Goal: Transaction & Acquisition: Purchase product/service

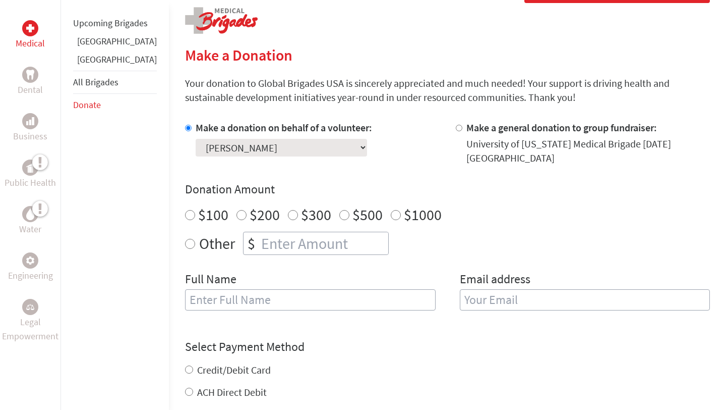
scroll to position [213, 0]
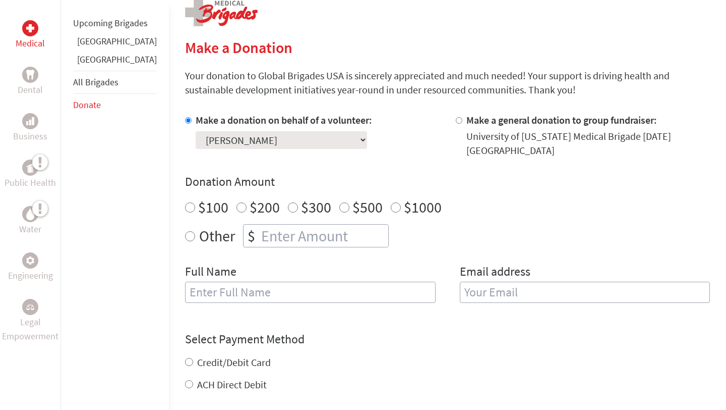
radio input "true"
click at [259, 243] on input "number" at bounding box center [323, 236] width 129 height 22
type input "1200"
click at [264, 298] on input "text" at bounding box center [310, 292] width 251 height 21
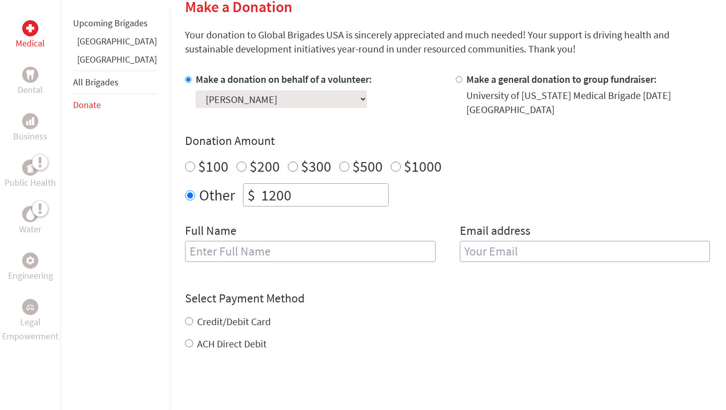
scroll to position [253, 0]
click at [556, 251] on input "email" at bounding box center [585, 252] width 251 height 21
click at [263, 271] on div "Full Name [PERSON_NAME]" at bounding box center [310, 248] width 251 height 51
click at [262, 253] on input "[PERSON_NAME]" at bounding box center [310, 252] width 251 height 21
type input "[PERSON_NAME]"
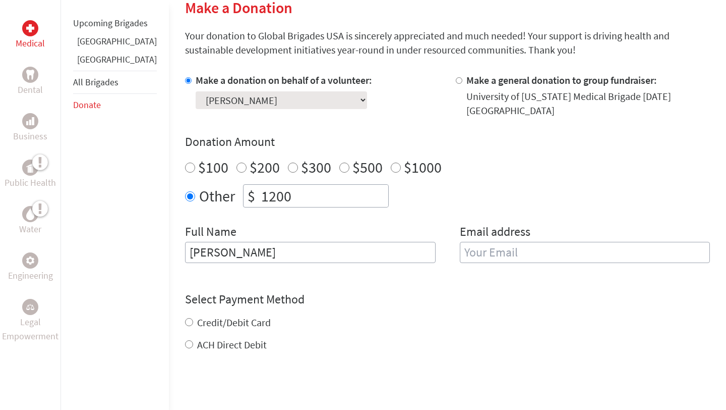
click at [516, 263] on div "Email address" at bounding box center [585, 248] width 251 height 51
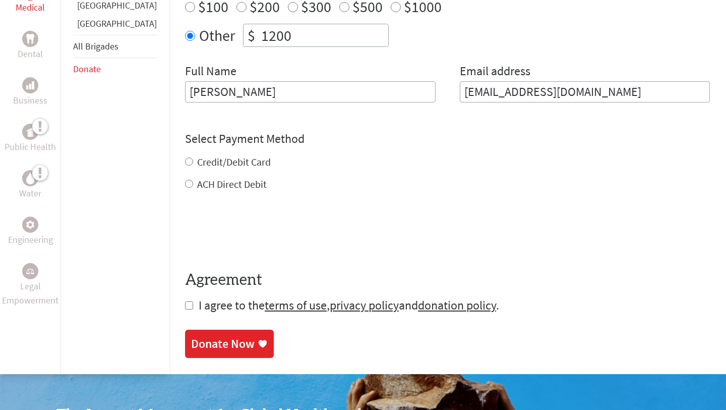
scroll to position [414, 0]
type input "[EMAIL_ADDRESS][DOMAIN_NAME]"
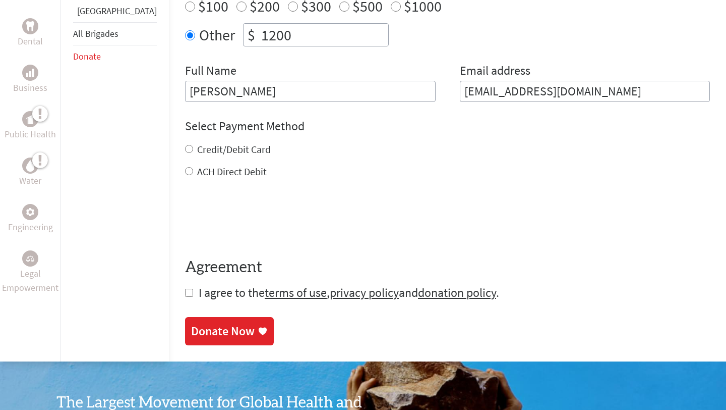
click at [185, 162] on div "Credit/Debit Card ACH Direct Debit" at bounding box center [447, 160] width 525 height 36
click at [185, 149] on div "Credit/Debit Card" at bounding box center [447, 149] width 525 height 14
click at [185, 148] on input "Credit/Debit Card" at bounding box center [189, 149] width 8 height 8
radio input "true"
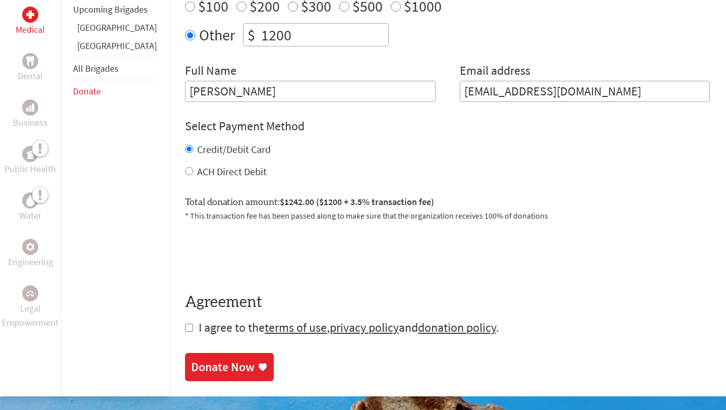
click at [191, 366] on div "Donate Now" at bounding box center [223, 367] width 64 height 16
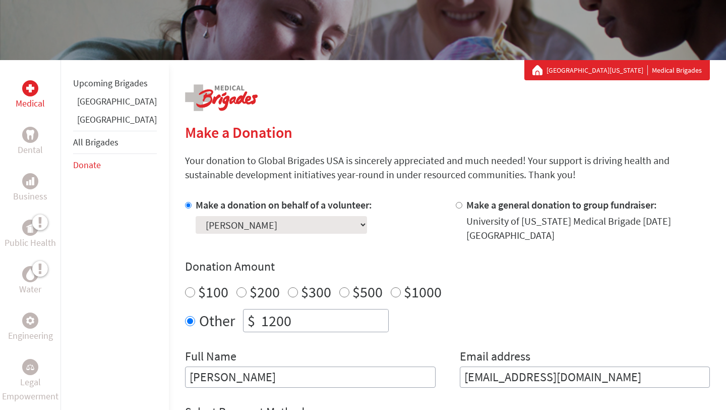
scroll to position [129, 0]
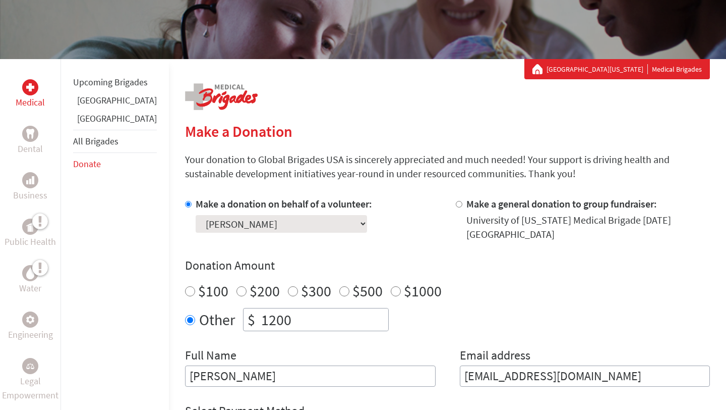
click at [404, 288] on label "$1000" at bounding box center [423, 290] width 38 height 19
click at [391, 288] on input "$1000" at bounding box center [396, 291] width 10 height 10
radio input "true"
click at [292, 312] on input "1200" at bounding box center [323, 319] width 129 height 22
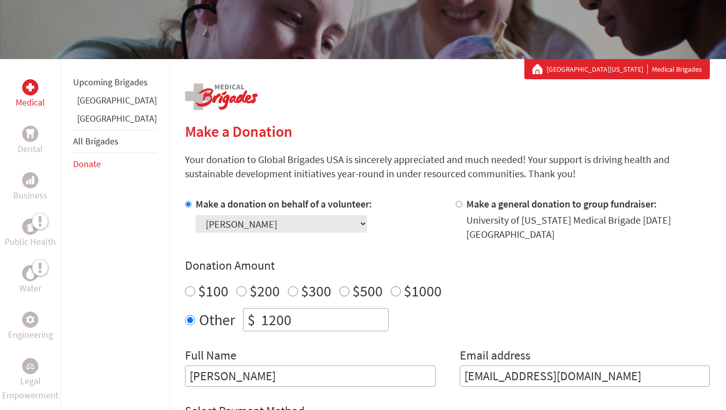
click at [391, 290] on input "$1000" at bounding box center [396, 291] width 10 height 10
radio input "true"
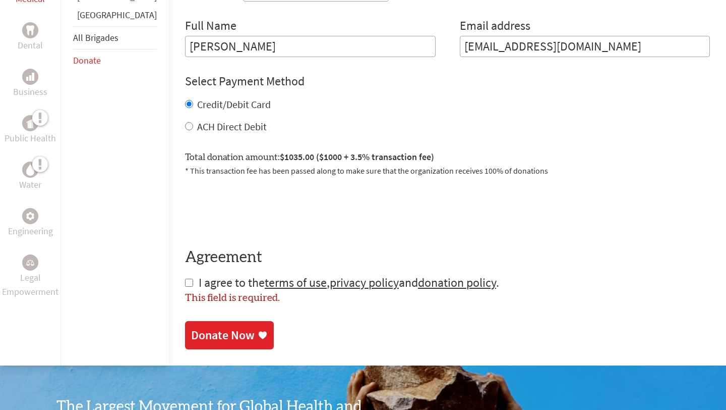
scroll to position [477, 0]
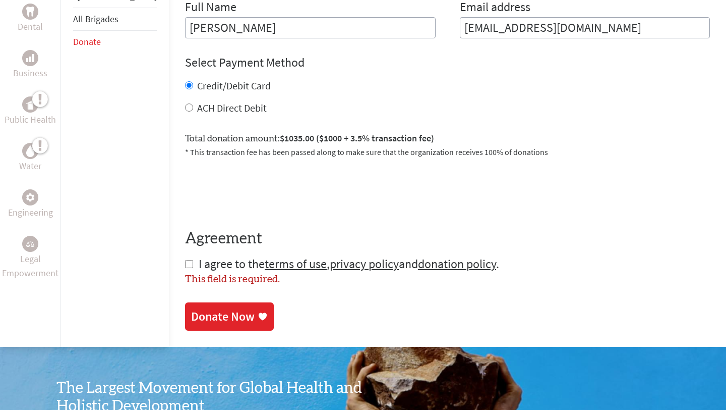
click at [153, 263] on div "Medical Dental Business Public Health Water Engineering Legal Empowerment Upcom…" at bounding box center [363, 29] width 726 height 636
click at [185, 264] on input "checkbox" at bounding box center [189, 264] width 8 height 8
checkbox input "true"
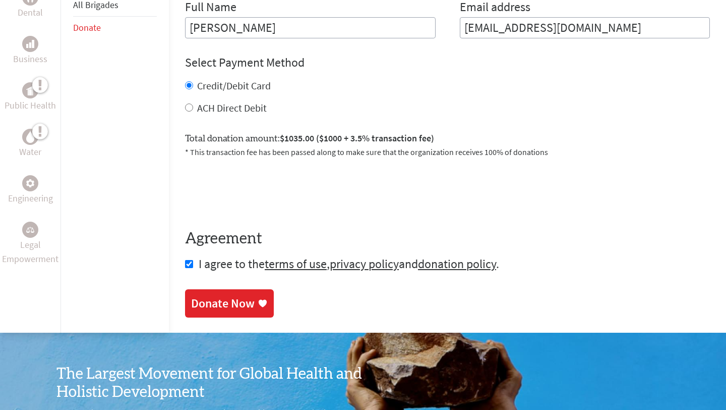
click at [191, 296] on div "Donate Now" at bounding box center [223, 303] width 64 height 16
